Goal: Task Accomplishment & Management: Use online tool/utility

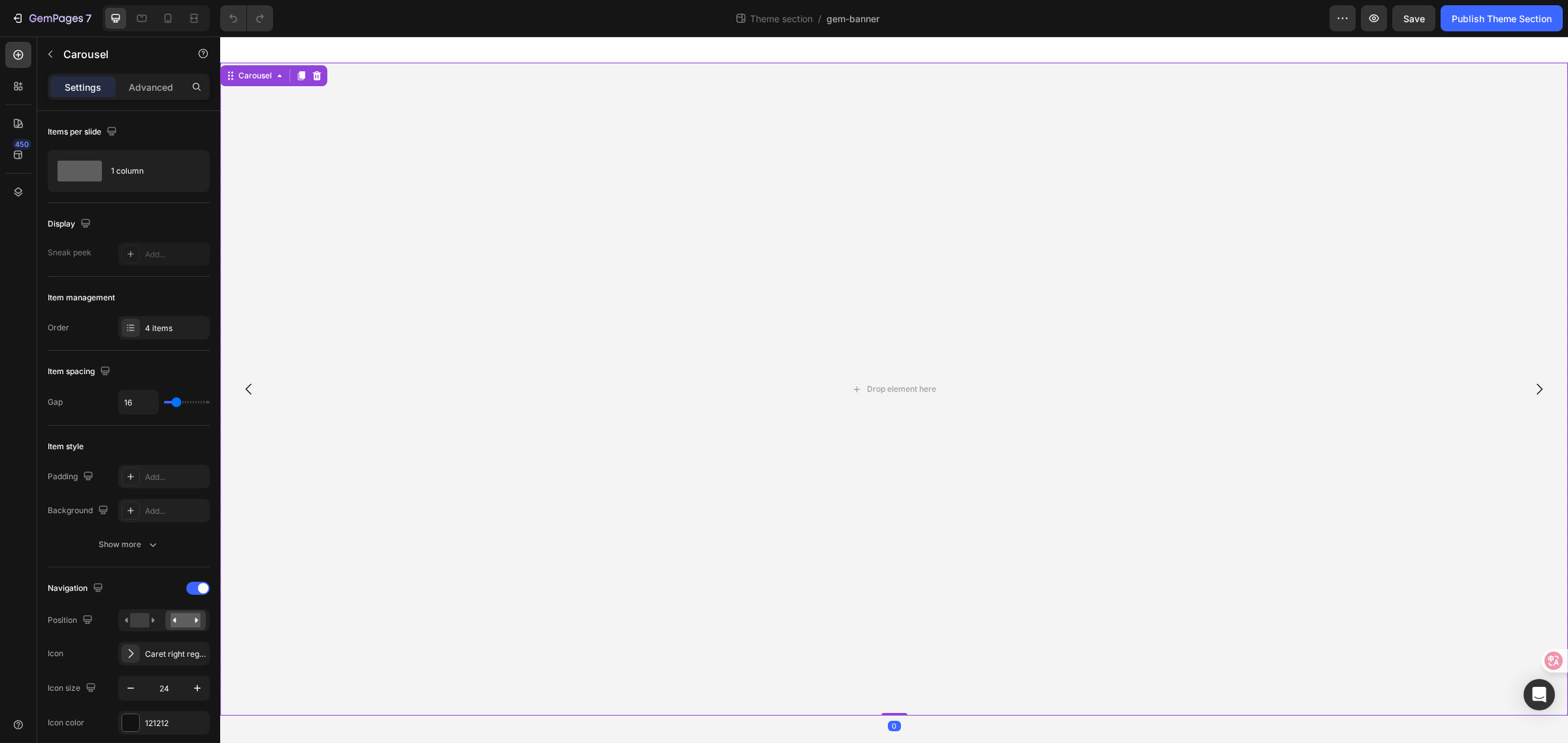
click at [252, 385] on icon "Carousel Back Arrow" at bounding box center [249, 389] width 16 height 16
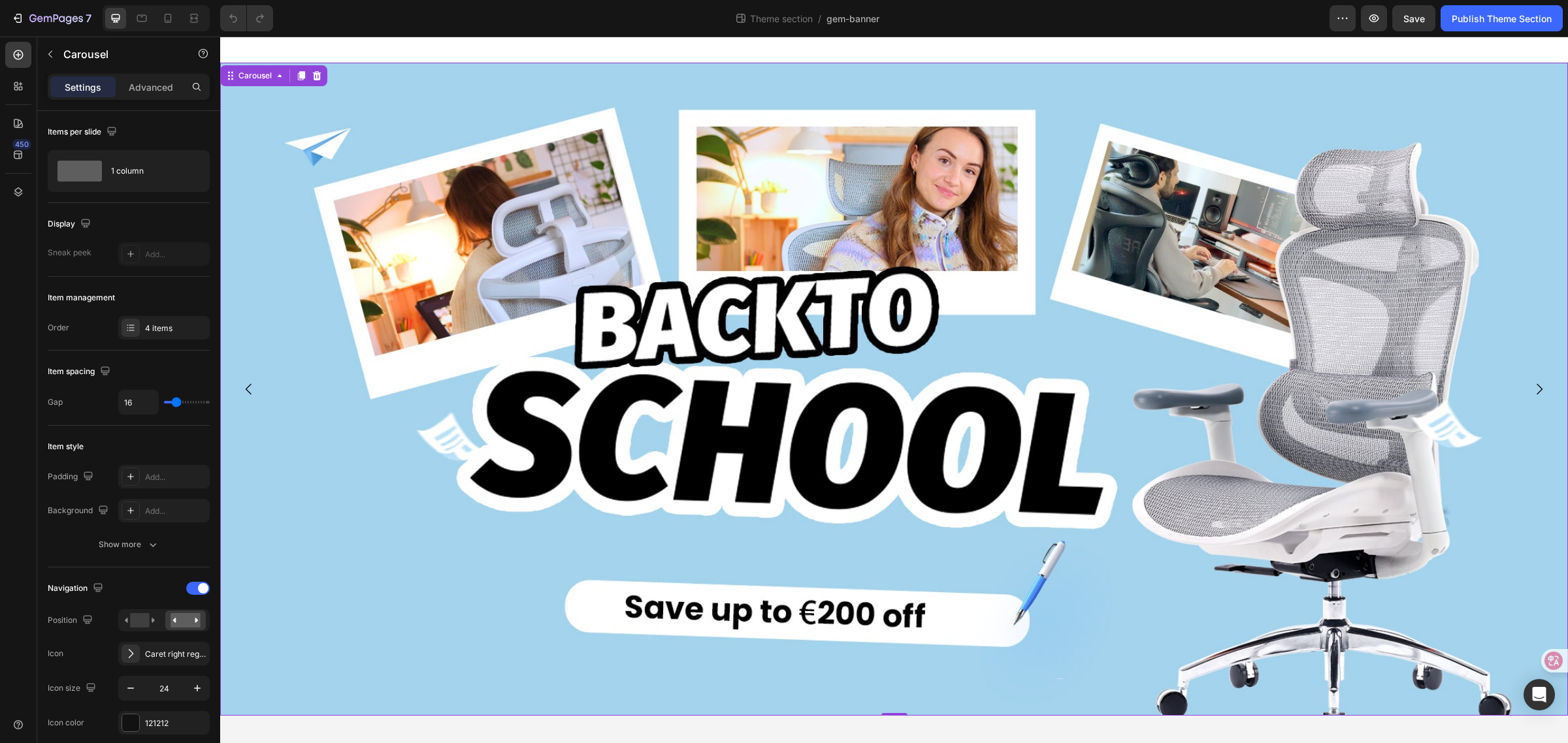
click at [247, 392] on icon "Carousel Back Arrow" at bounding box center [249, 389] width 16 height 16
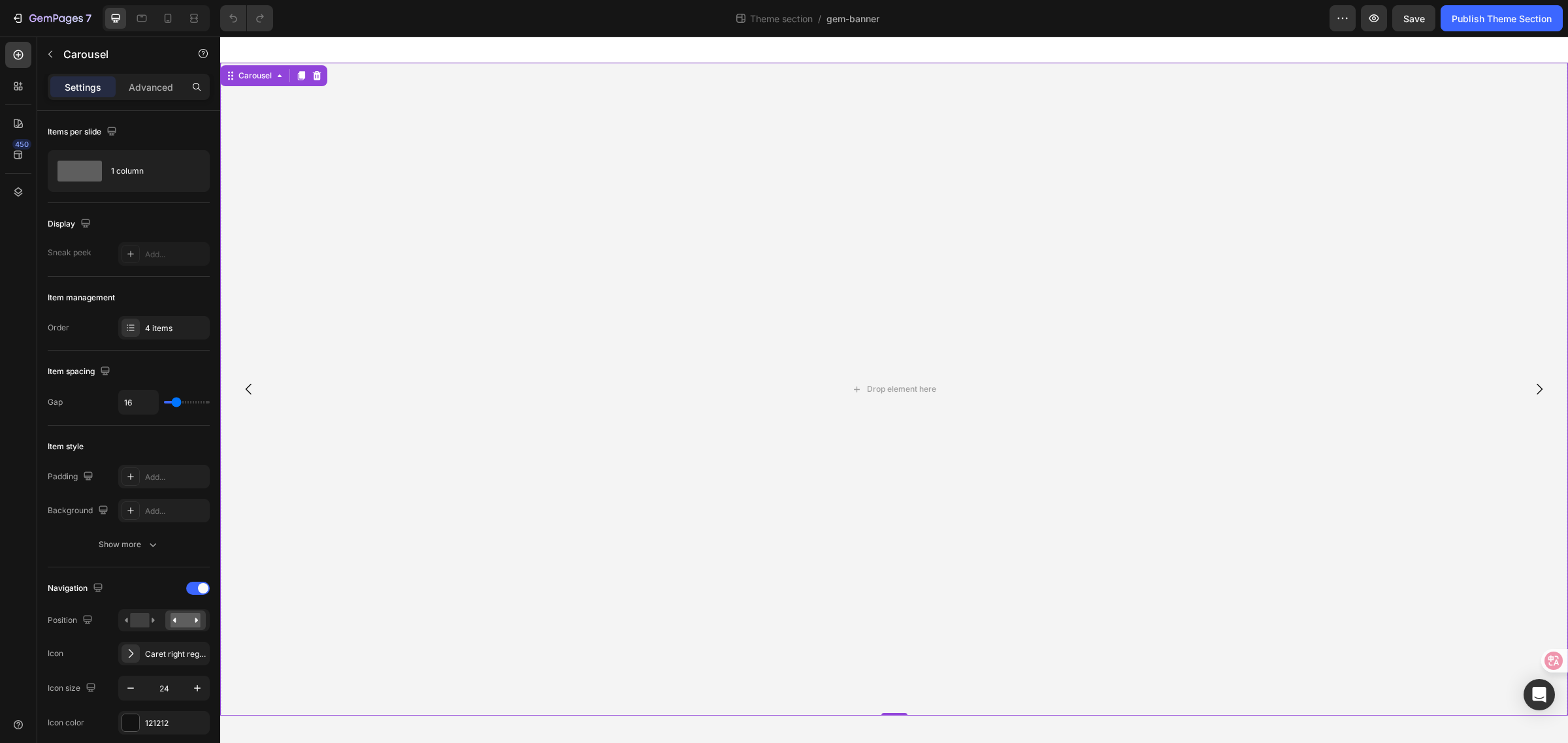
click at [1551, 393] on button "Carousel Next Arrow" at bounding box center [1539, 389] width 36 height 36
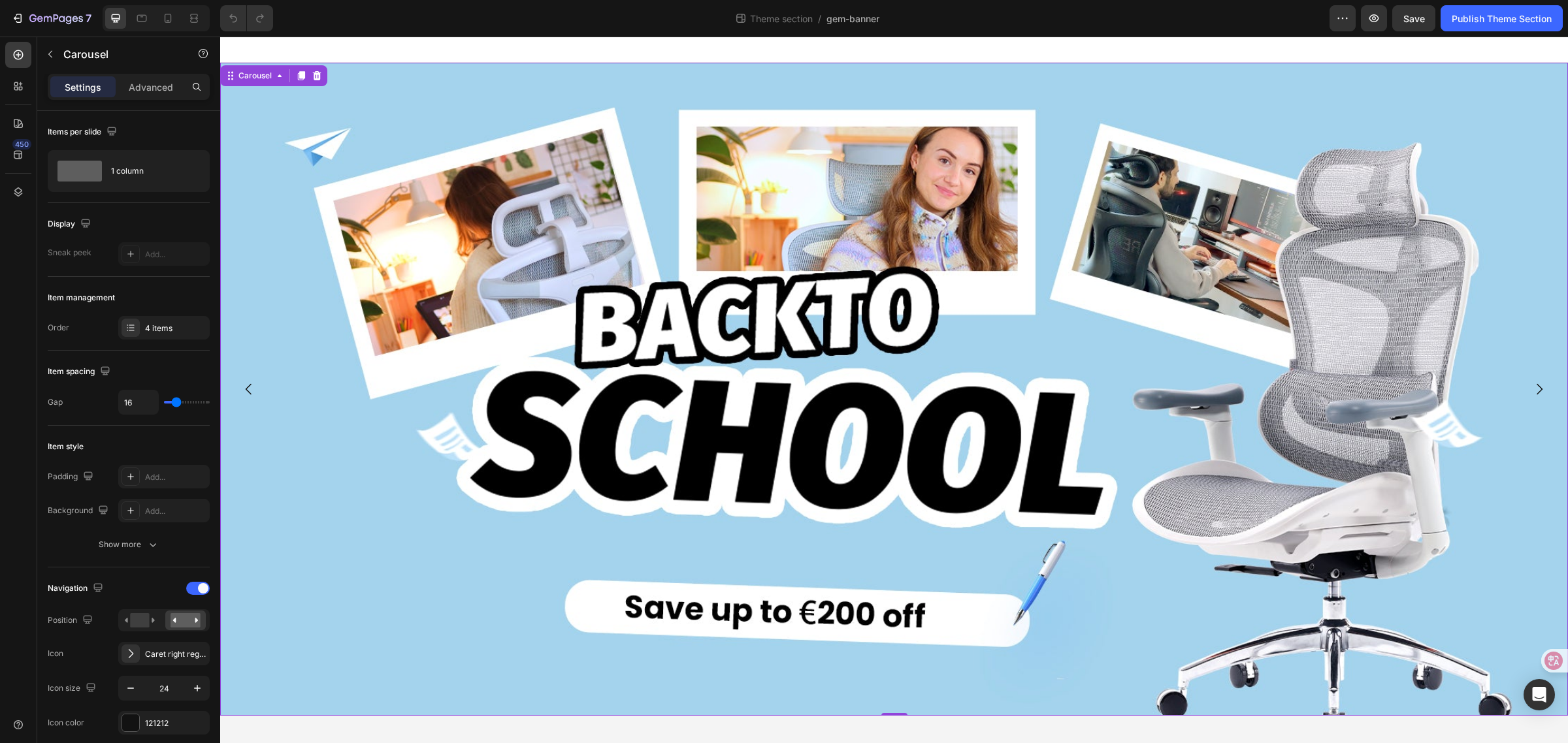
click at [1542, 385] on icon "Carousel Next Arrow" at bounding box center [1540, 389] width 16 height 16
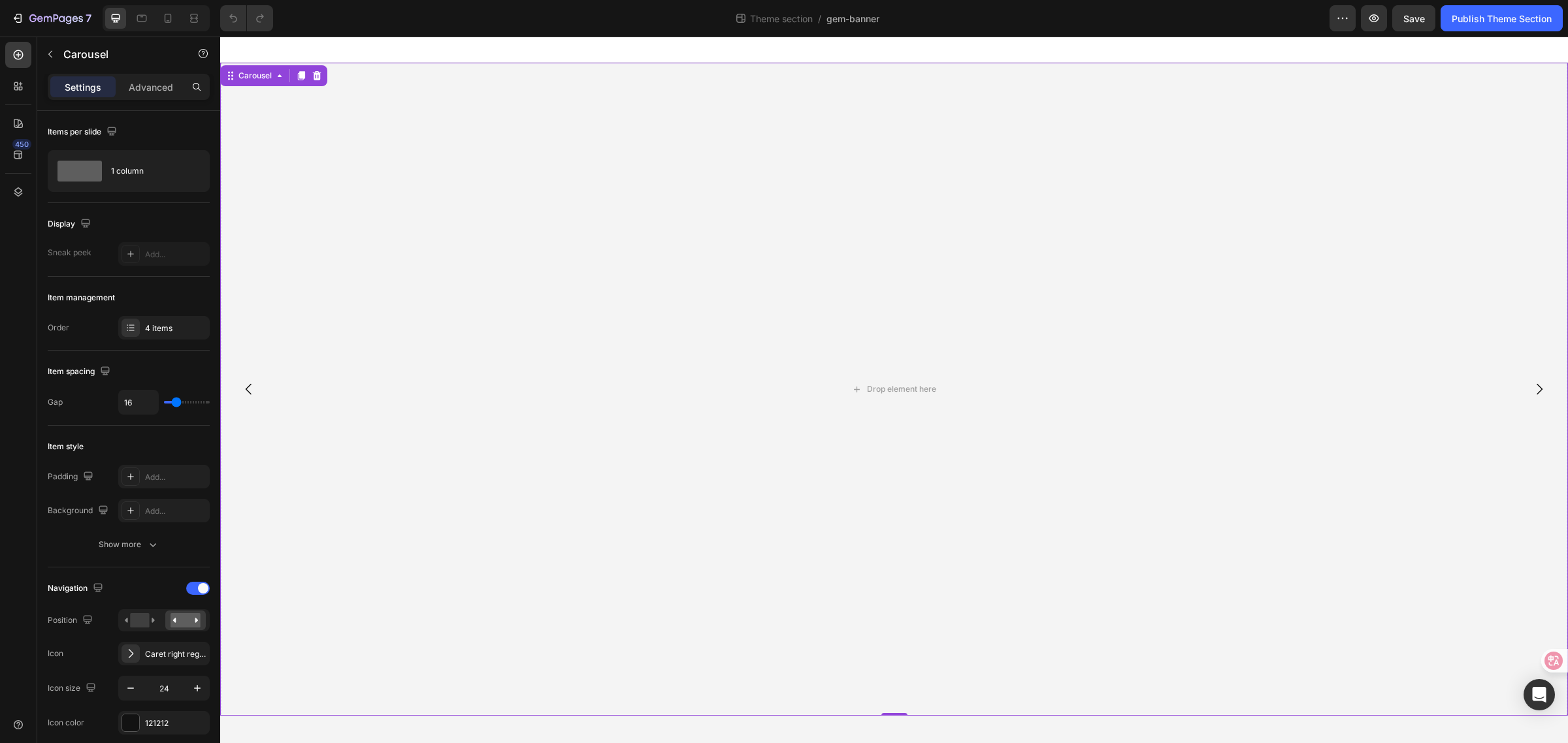
click at [262, 384] on button "Carousel Back Arrow" at bounding box center [249, 389] width 36 height 36
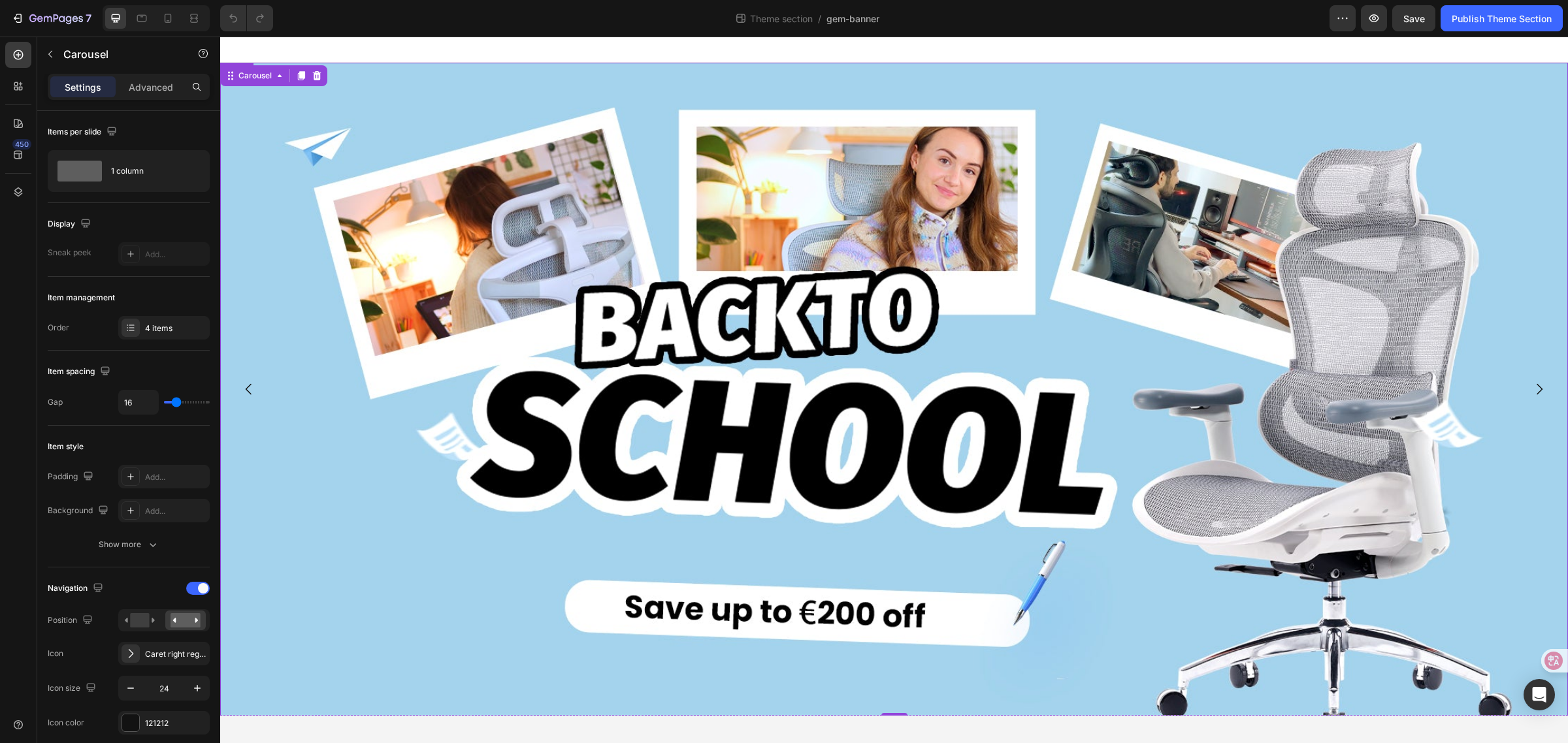
click at [474, 210] on img at bounding box center [894, 442] width 1348 height 758
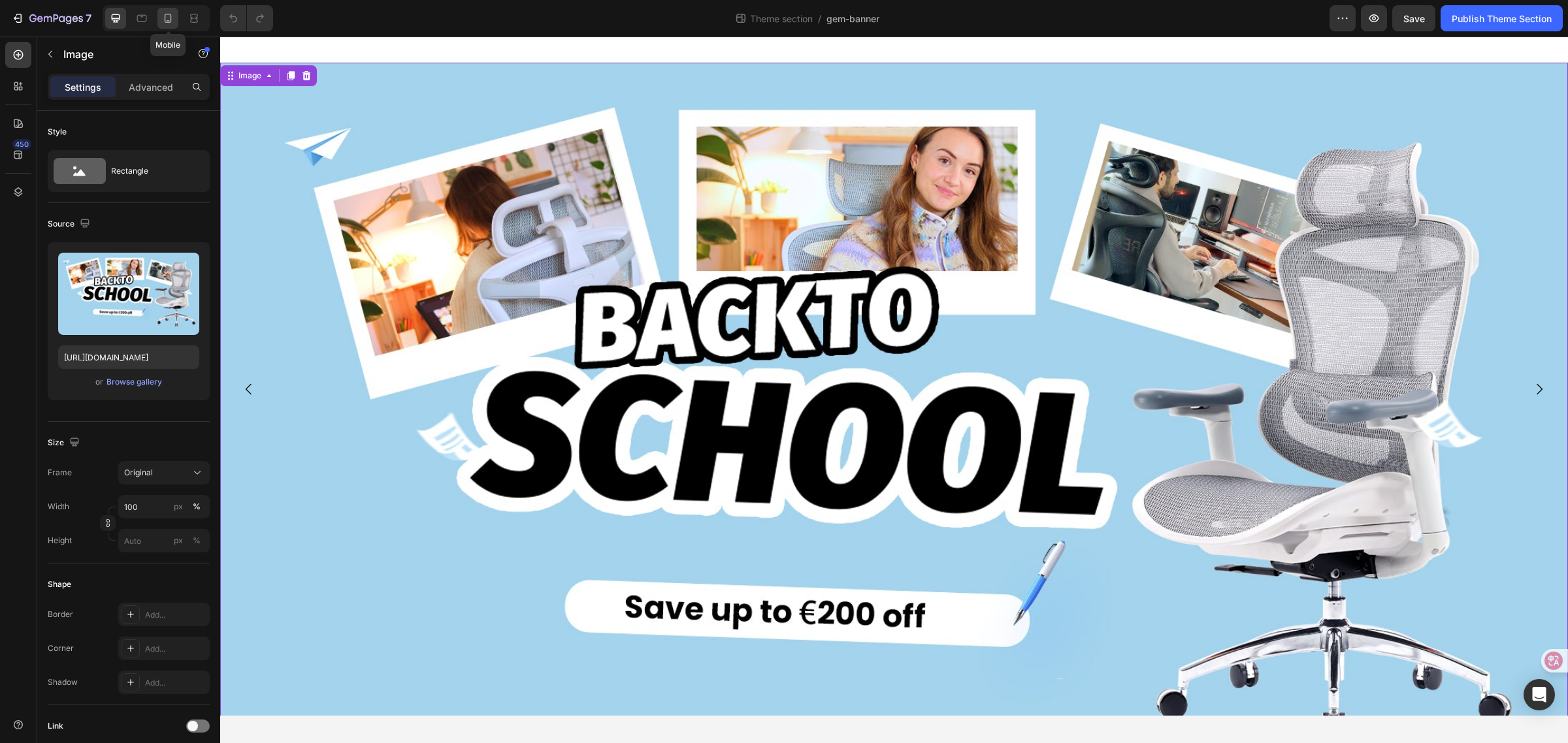
click at [170, 17] on icon at bounding box center [168, 19] width 13 height 13
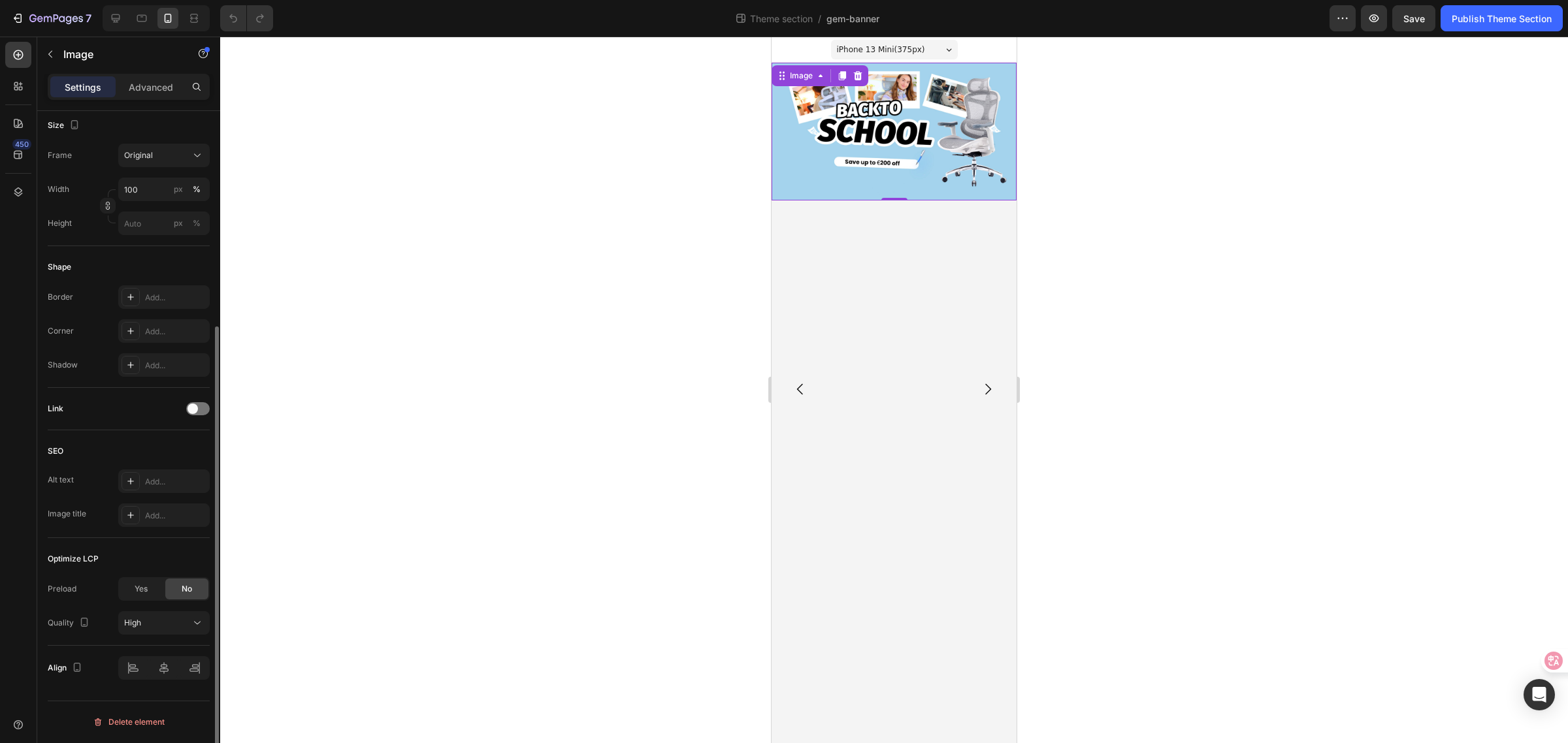
scroll to position [318, 0]
click at [185, 625] on div "High" at bounding box center [157, 623] width 67 height 12
click at [185, 624] on div "High" at bounding box center [157, 623] width 67 height 12
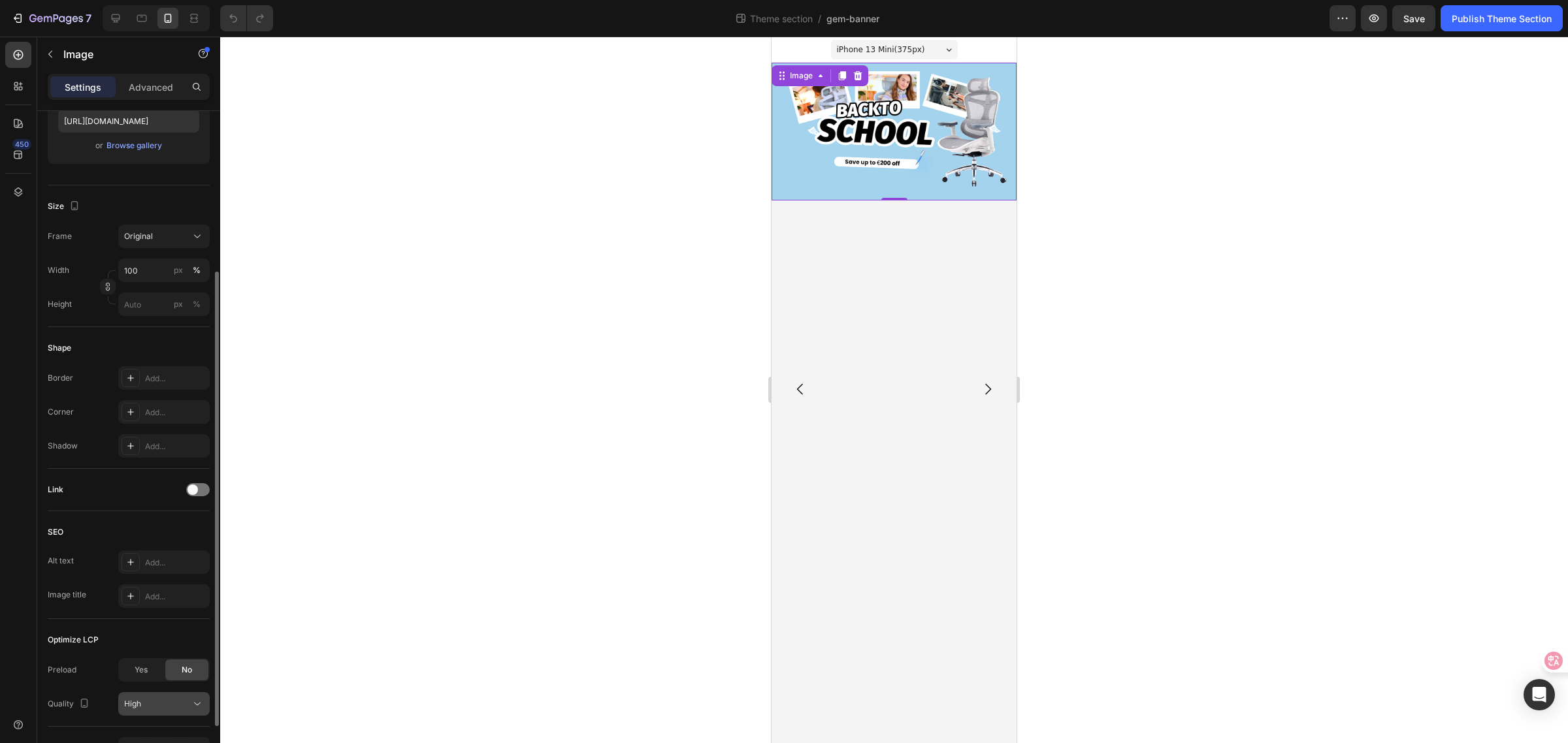
scroll to position [0, 0]
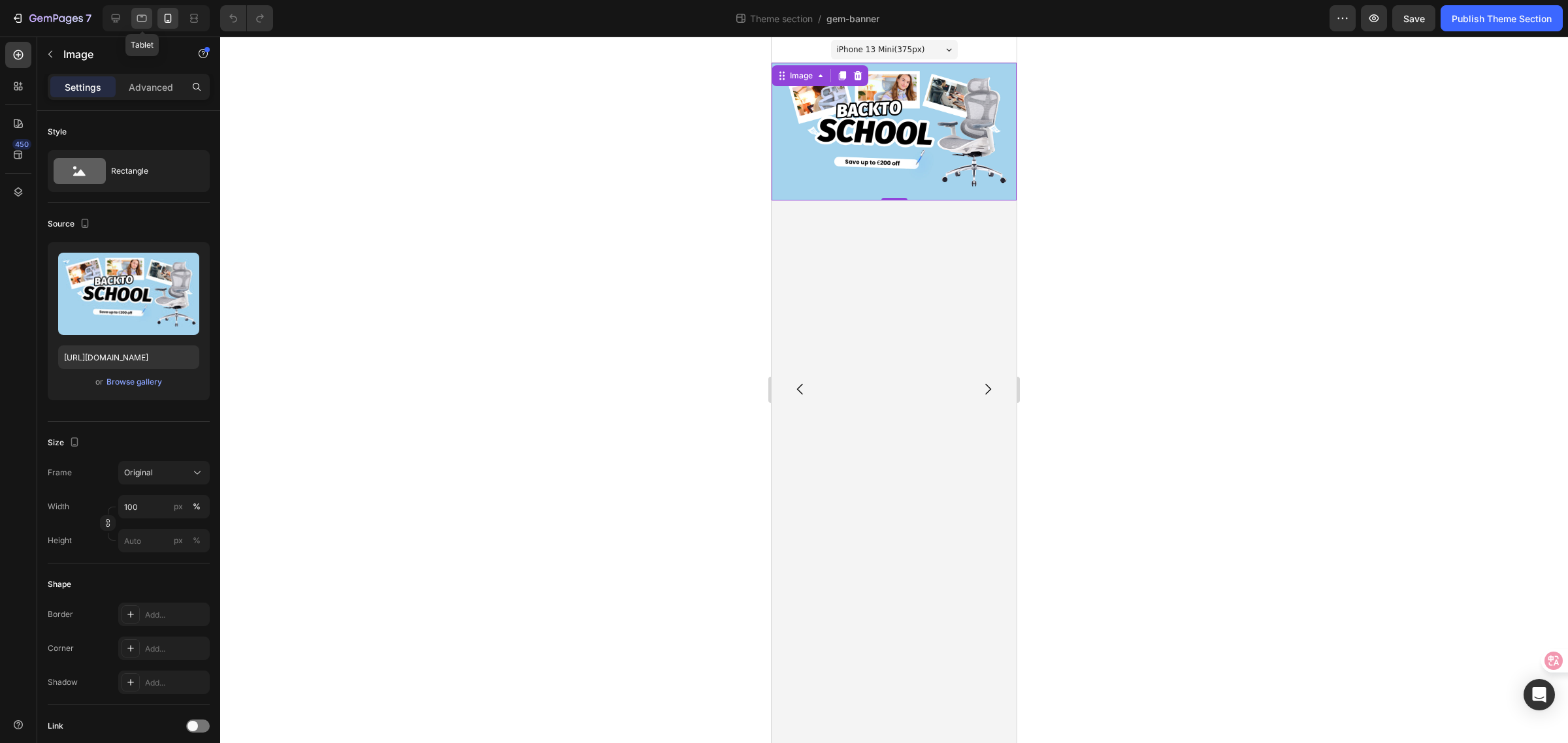
click at [142, 15] on icon at bounding box center [142, 19] width 10 height 7
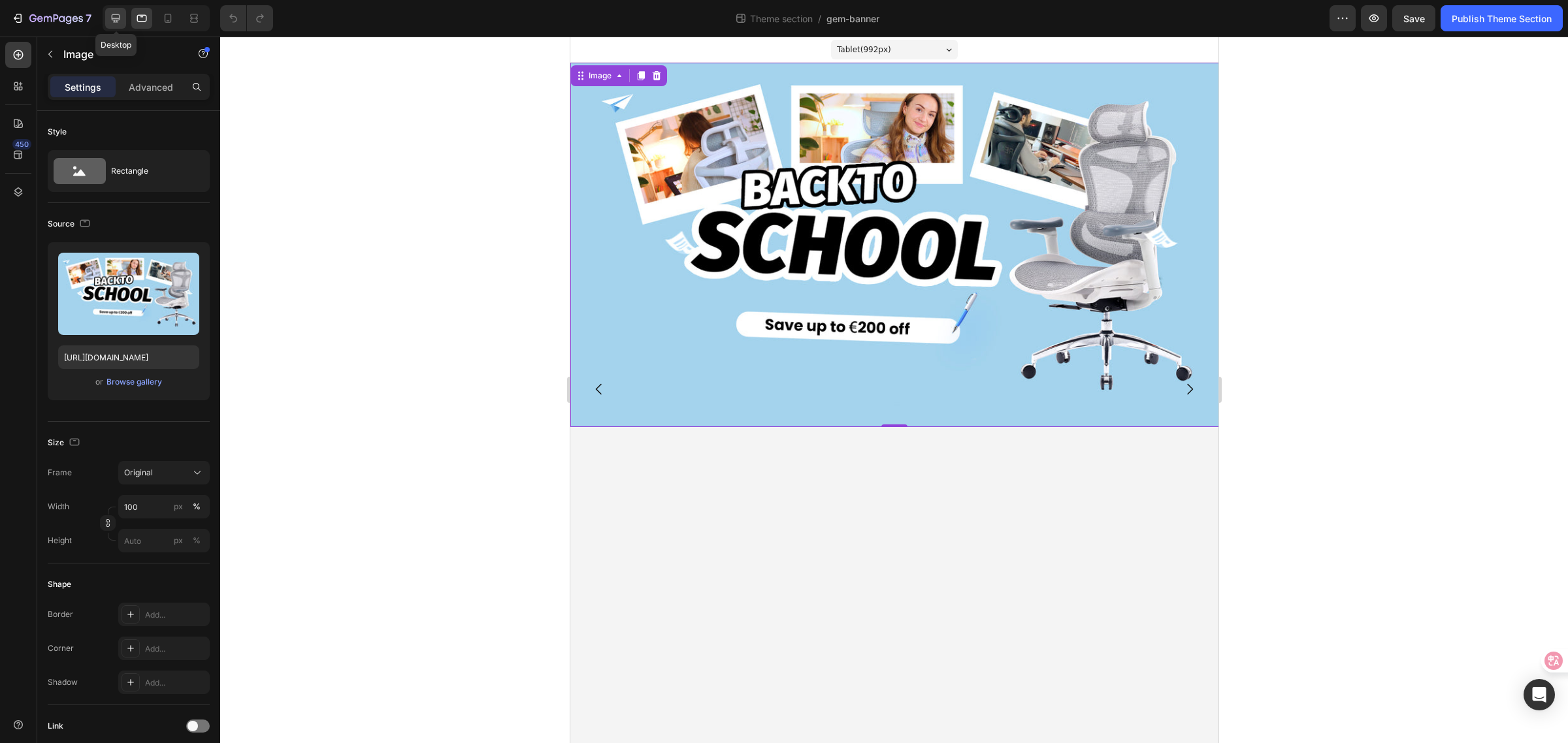
click at [112, 15] on icon at bounding box center [116, 19] width 13 height 13
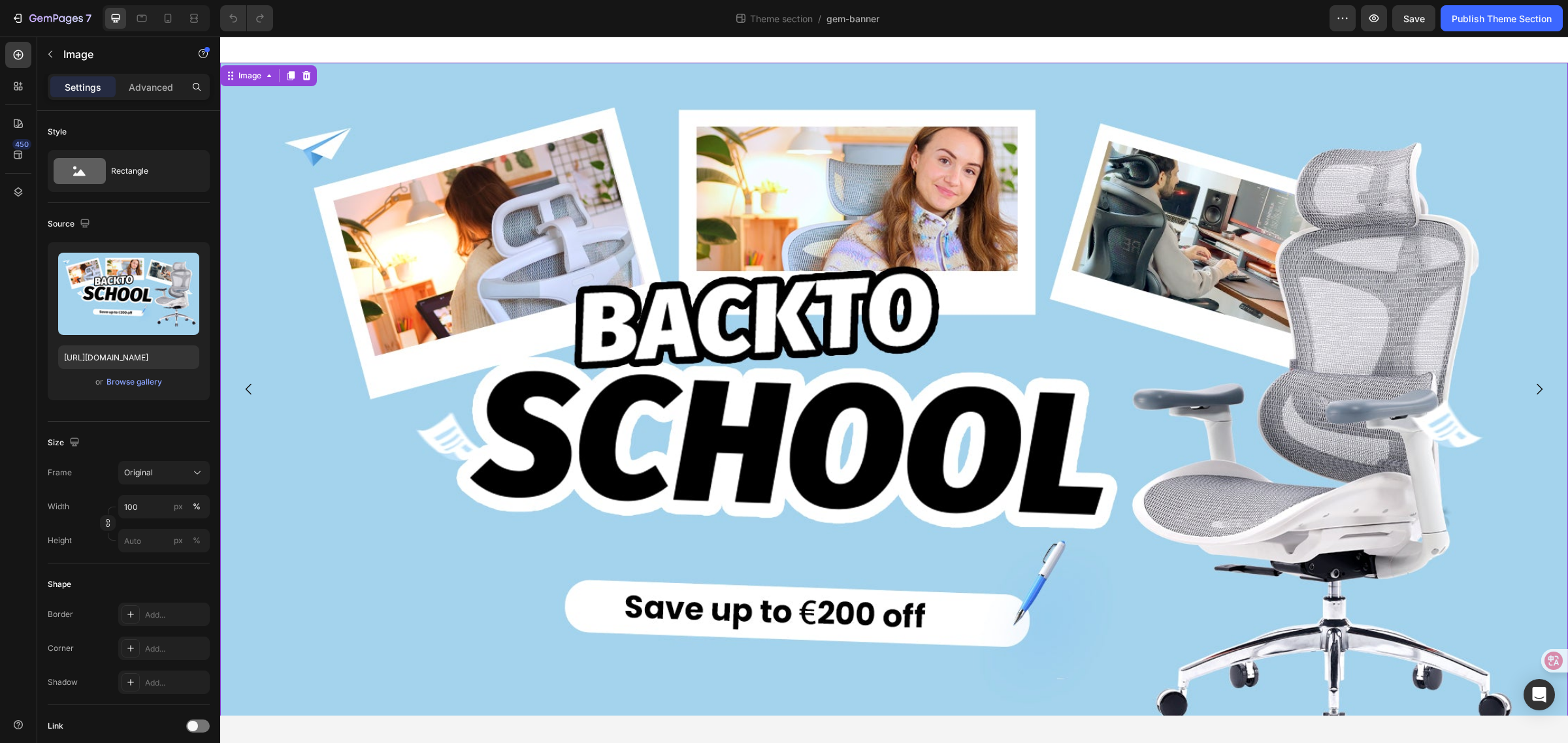
click at [589, 214] on img at bounding box center [894, 442] width 1348 height 758
click at [263, 75] on div "Image" at bounding box center [250, 76] width 28 height 12
click at [149, 229] on div "Source" at bounding box center [128, 224] width 162 height 21
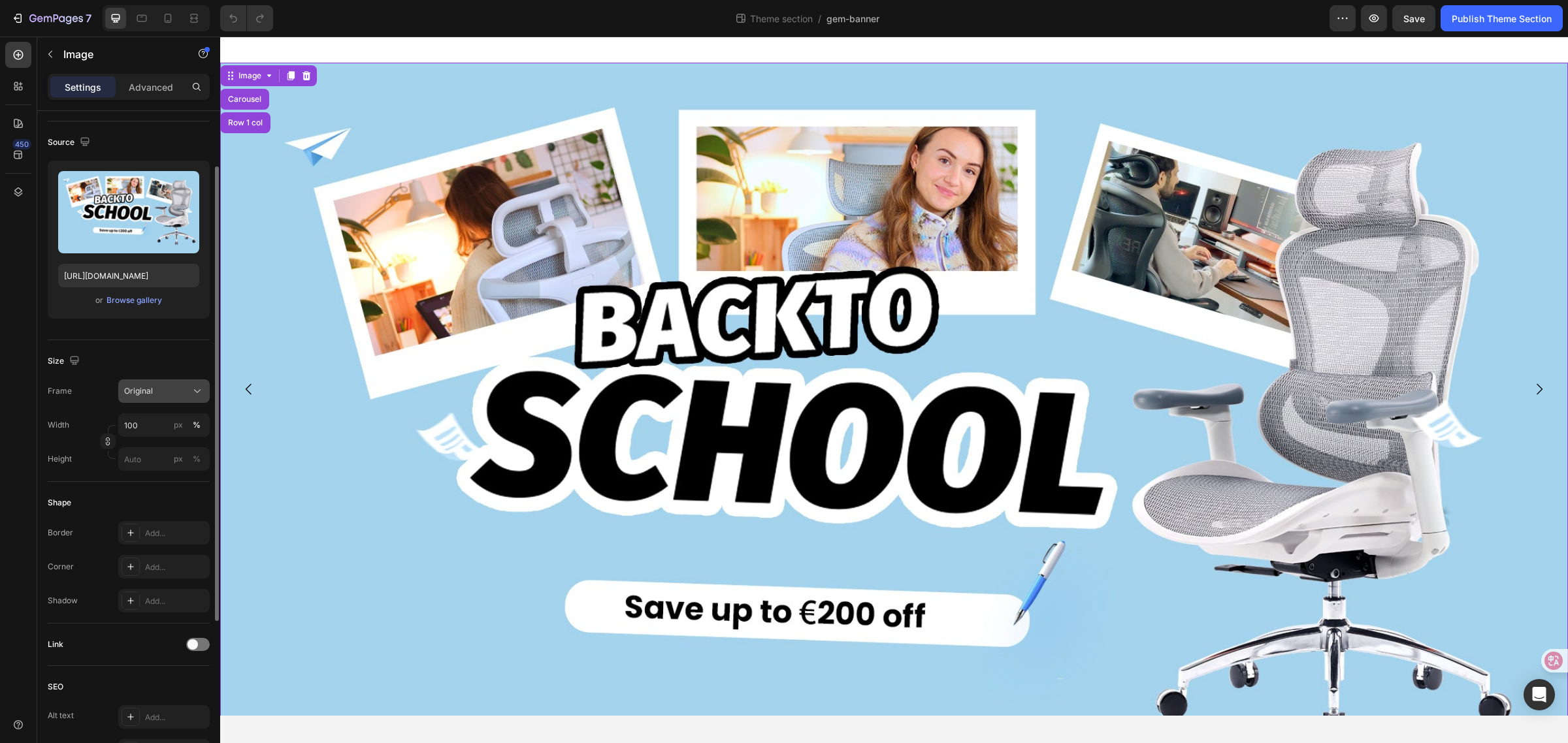
click at [188, 397] on div "Original" at bounding box center [156, 391] width 64 height 12
click at [190, 390] on icon at bounding box center [197, 391] width 13 height 13
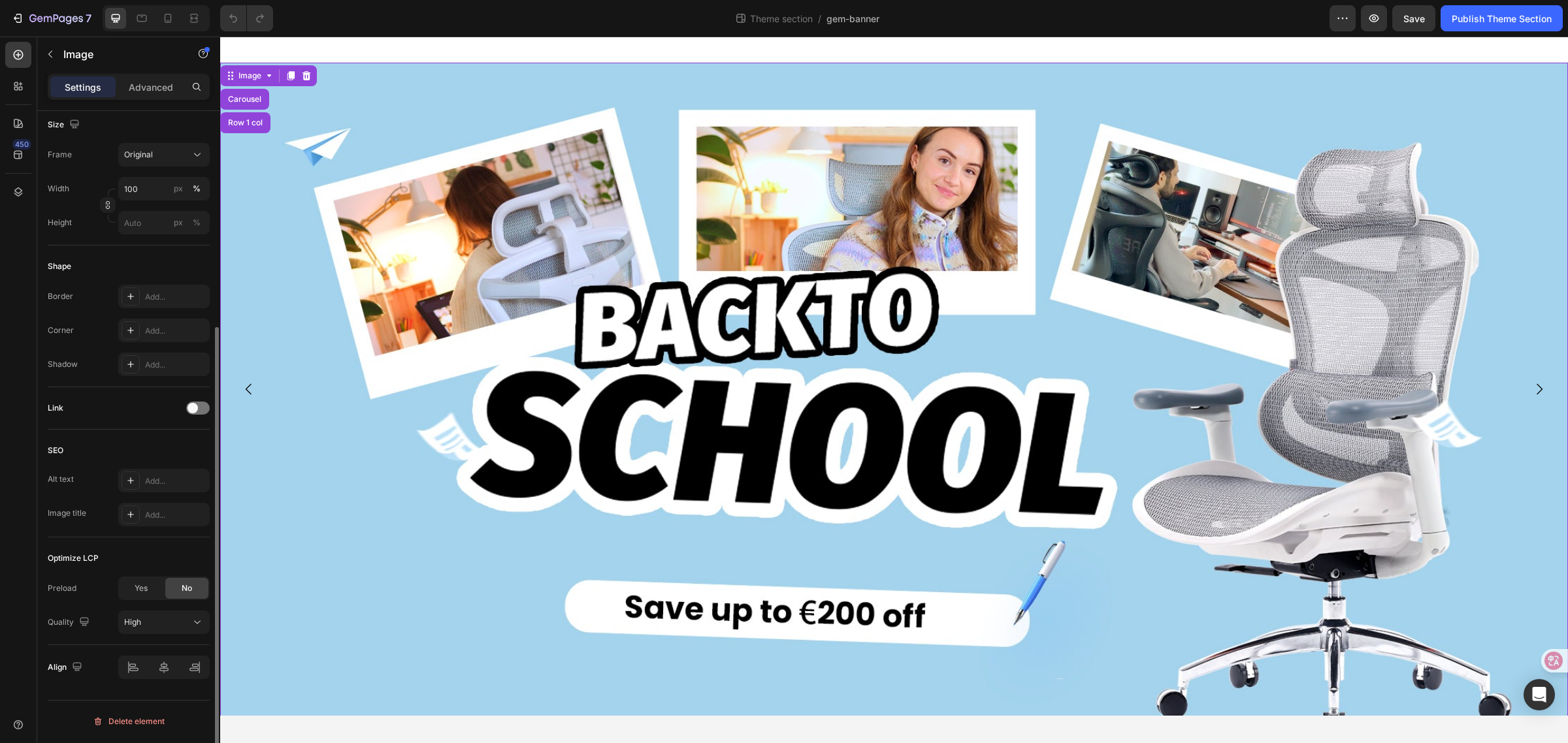
scroll to position [0, 0]
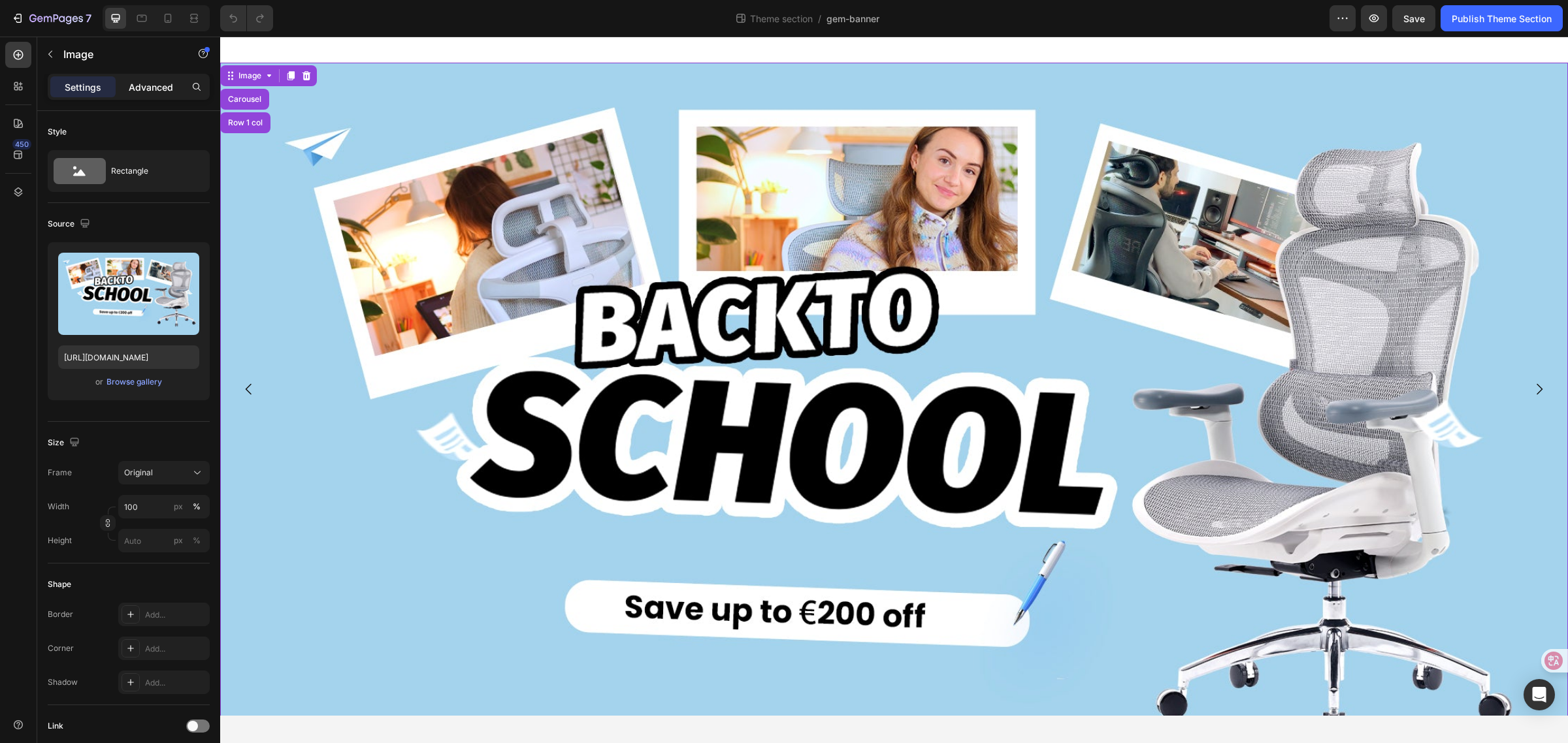
click at [142, 90] on p "Advanced" at bounding box center [151, 87] width 44 height 14
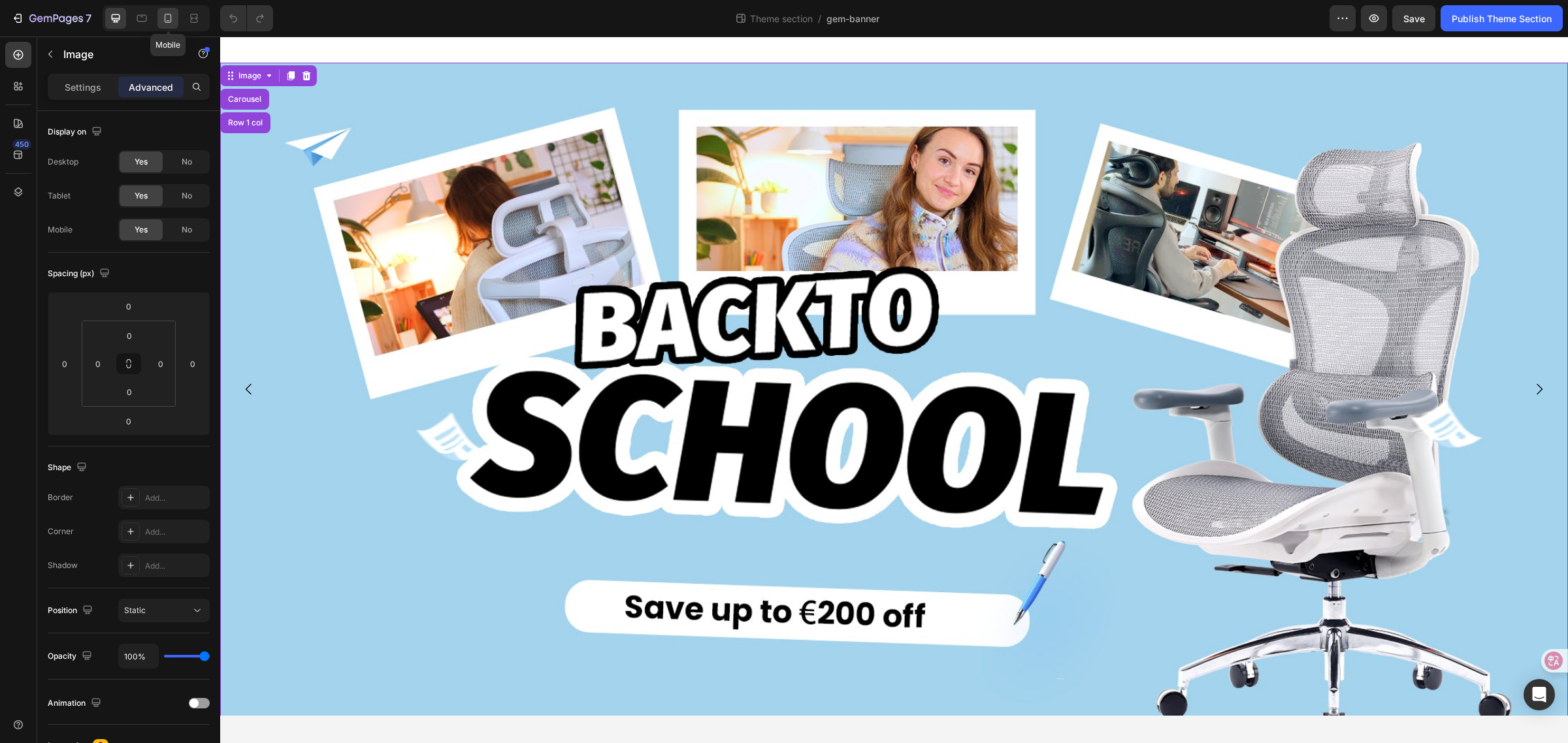
click at [161, 18] on icon at bounding box center [168, 19] width 13 height 13
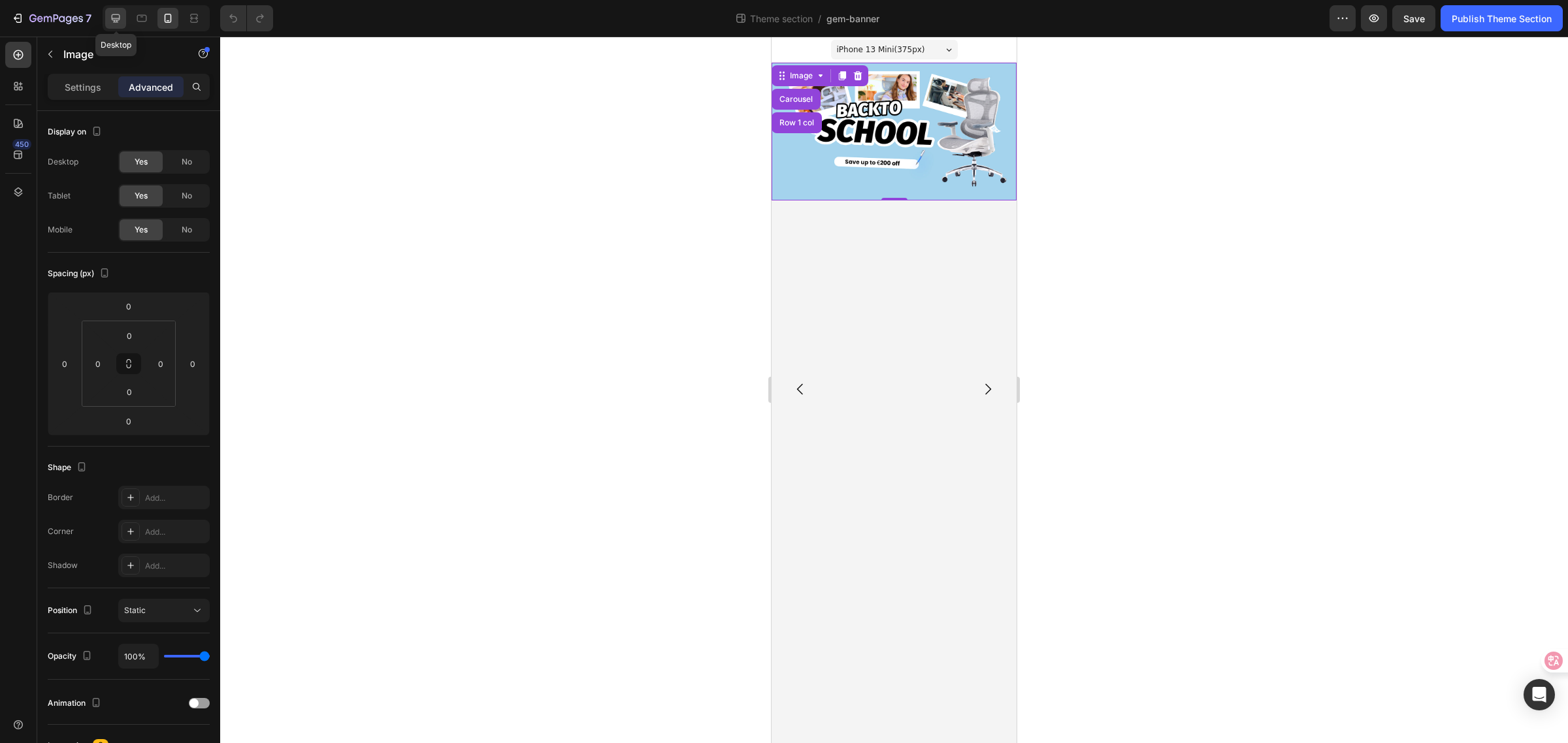
click at [109, 20] on icon at bounding box center [116, 19] width 13 height 13
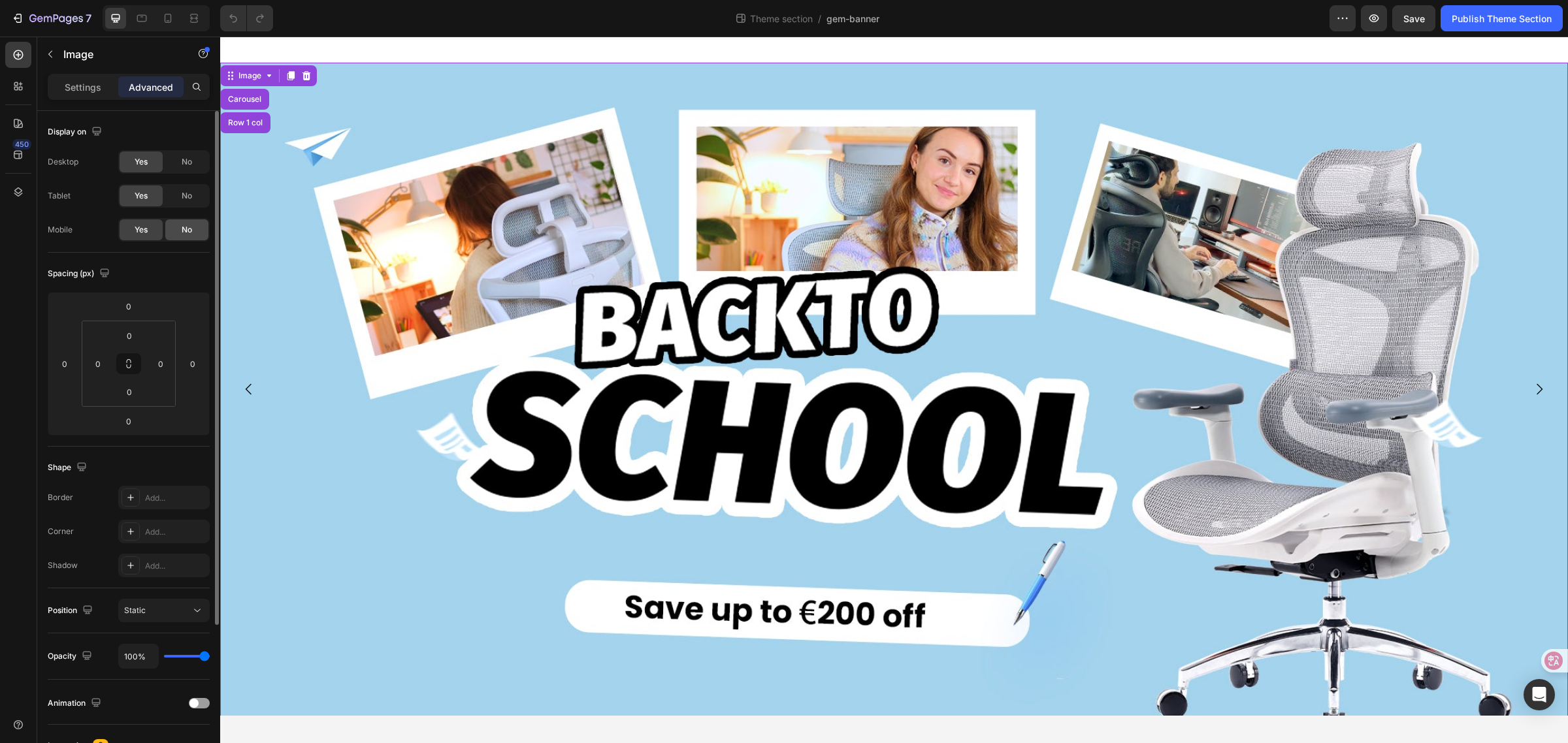
click at [197, 236] on div "No" at bounding box center [186, 230] width 43 height 21
click at [1534, 395] on icon "Carousel Next Arrow" at bounding box center [1540, 389] width 16 height 16
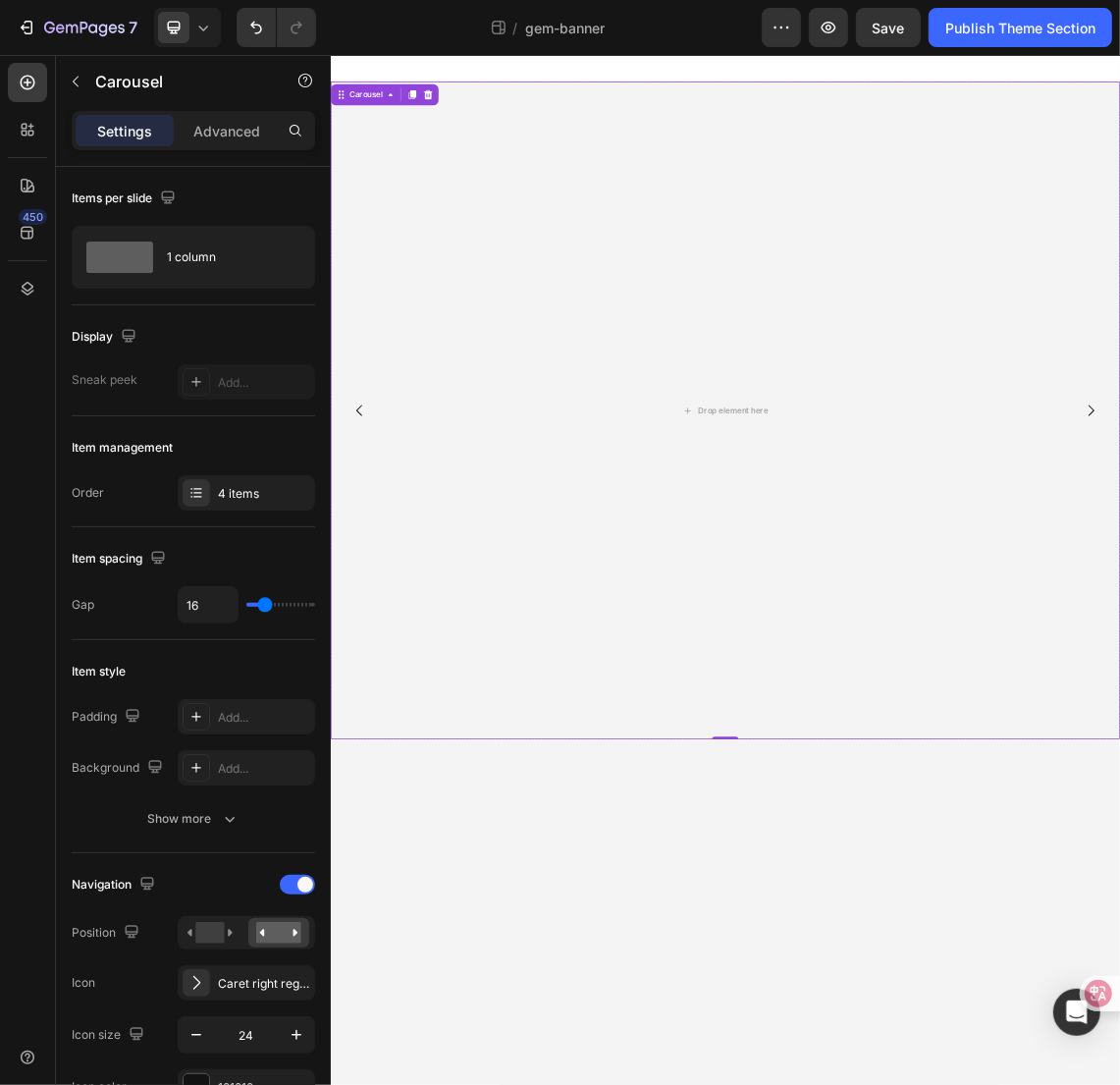
click at [374, 572] on icon "Carousel Back Arrow" at bounding box center [374, 584] width 24 height 24
